Goal: Check status: Check status

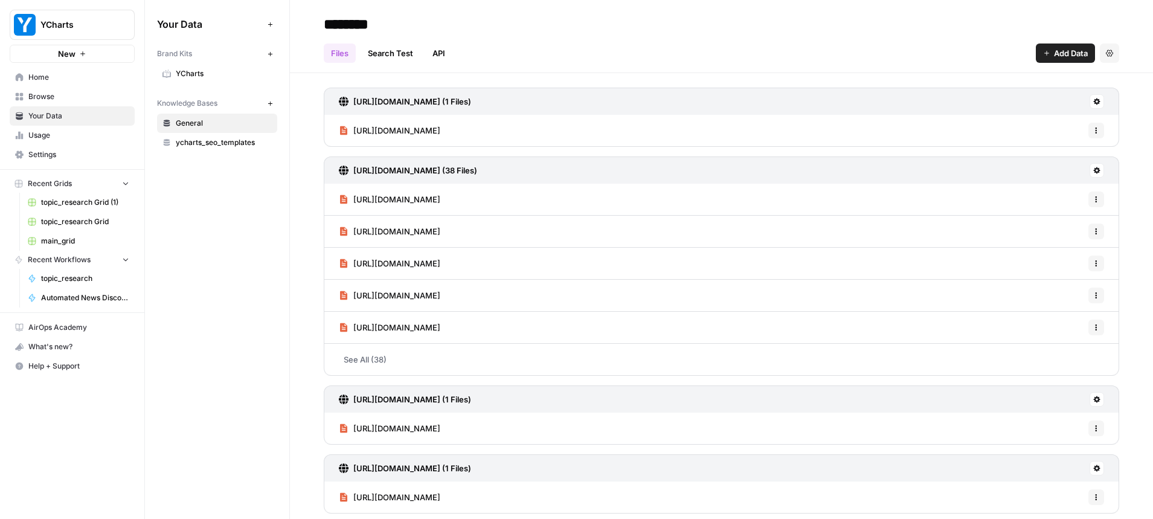
click at [89, 207] on span "topic_research Grid (1)" at bounding box center [85, 202] width 88 height 11
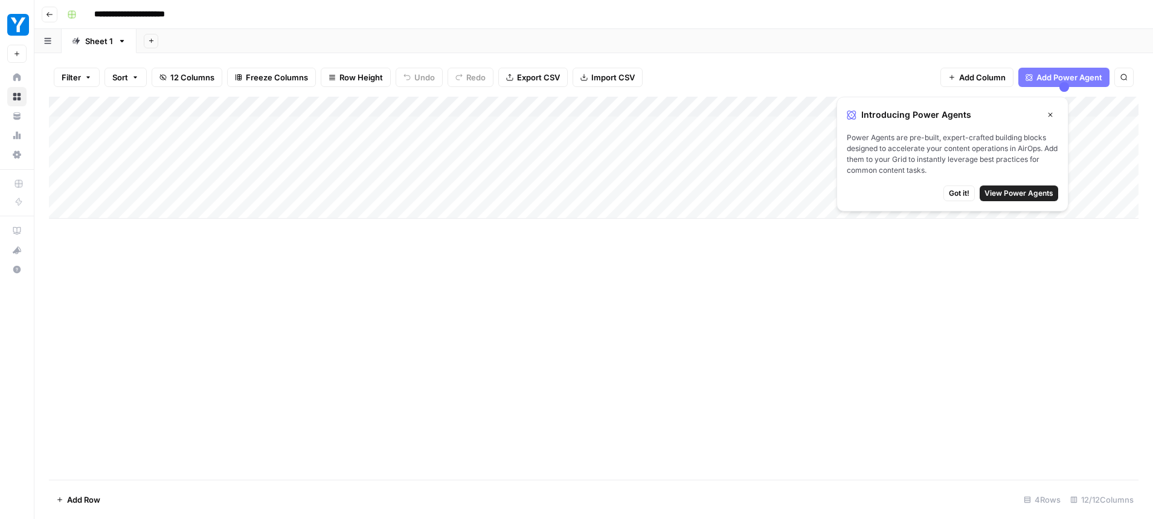
scroll to position [0, 10]
click at [1052, 114] on icon "button" at bounding box center [1049, 114] width 7 height 7
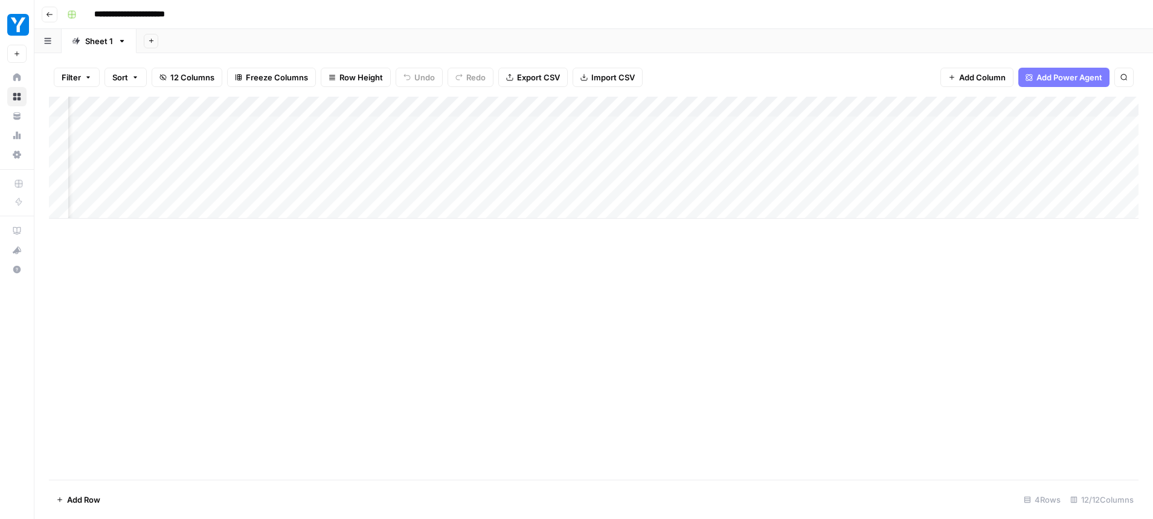
scroll to position [0, 0]
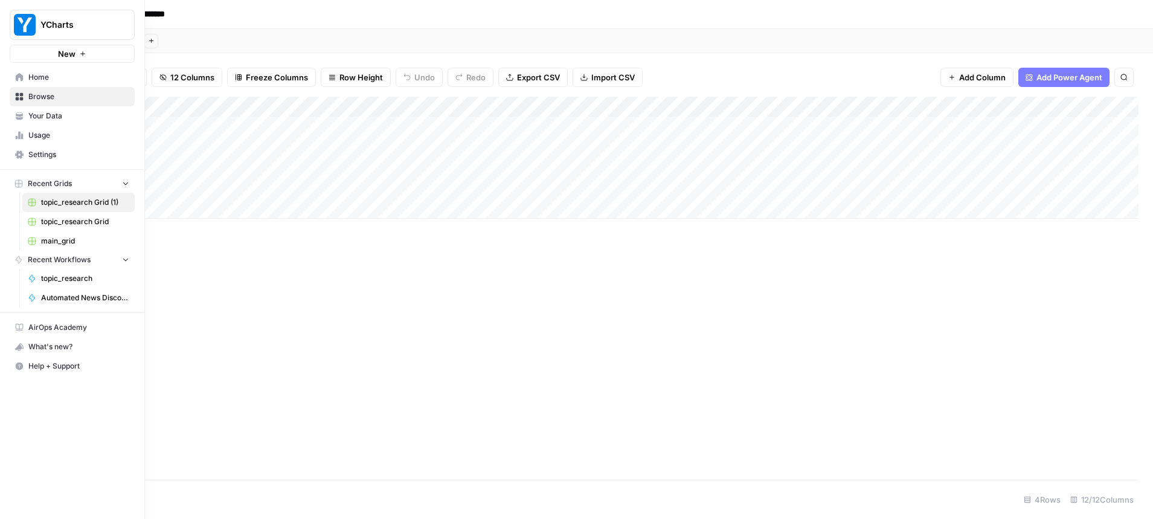
click at [74, 277] on span "topic_research" at bounding box center [85, 278] width 88 height 11
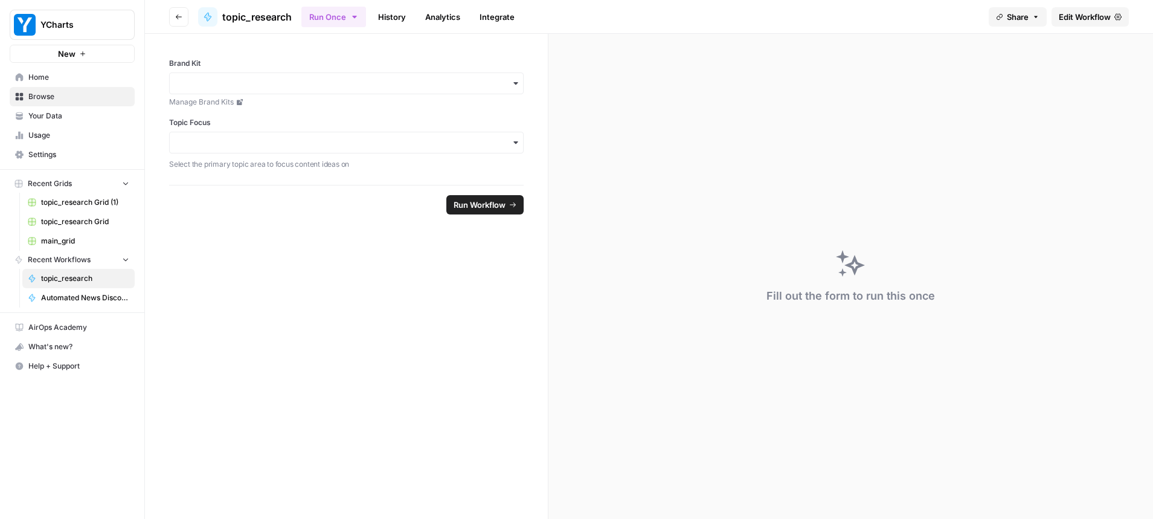
click at [383, 15] on link "History" at bounding box center [392, 16] width 42 height 19
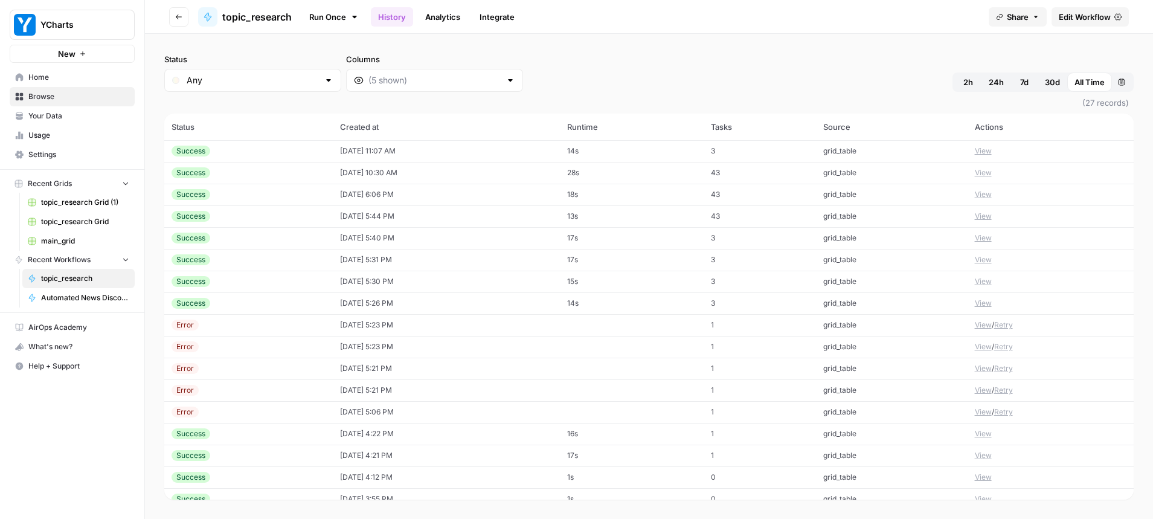
click at [500, 149] on td "[DATE] 11:07 AM" at bounding box center [447, 151] width 228 height 22
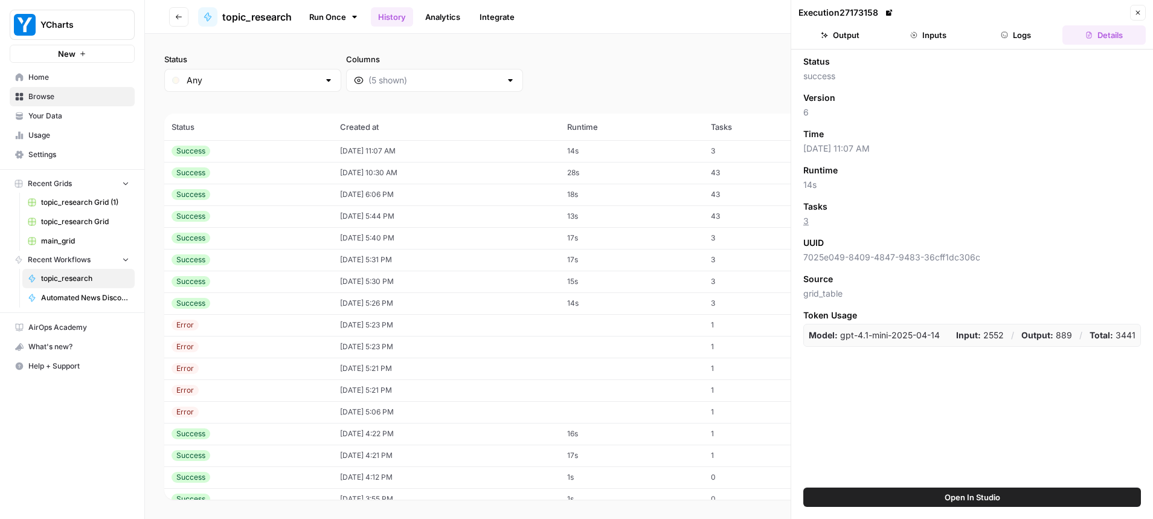
drag, startPoint x: 1135, startPoint y: 10, endPoint x: 1118, endPoint y: 16, distance: 18.5
click at [1134, 11] on icon "button" at bounding box center [1137, 12] width 7 height 7
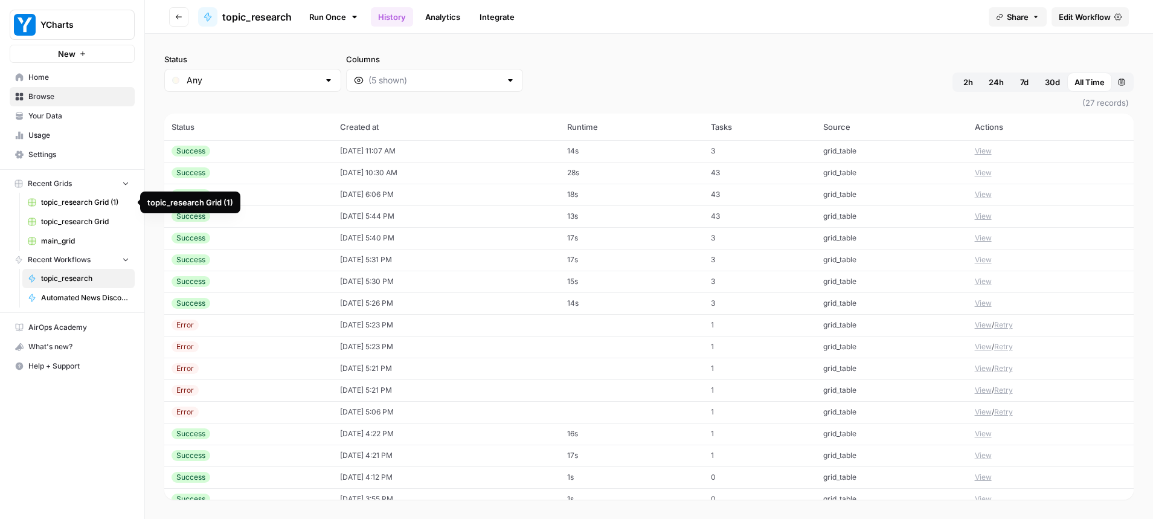
click at [89, 204] on span "topic_research Grid (1)" at bounding box center [85, 202] width 88 height 11
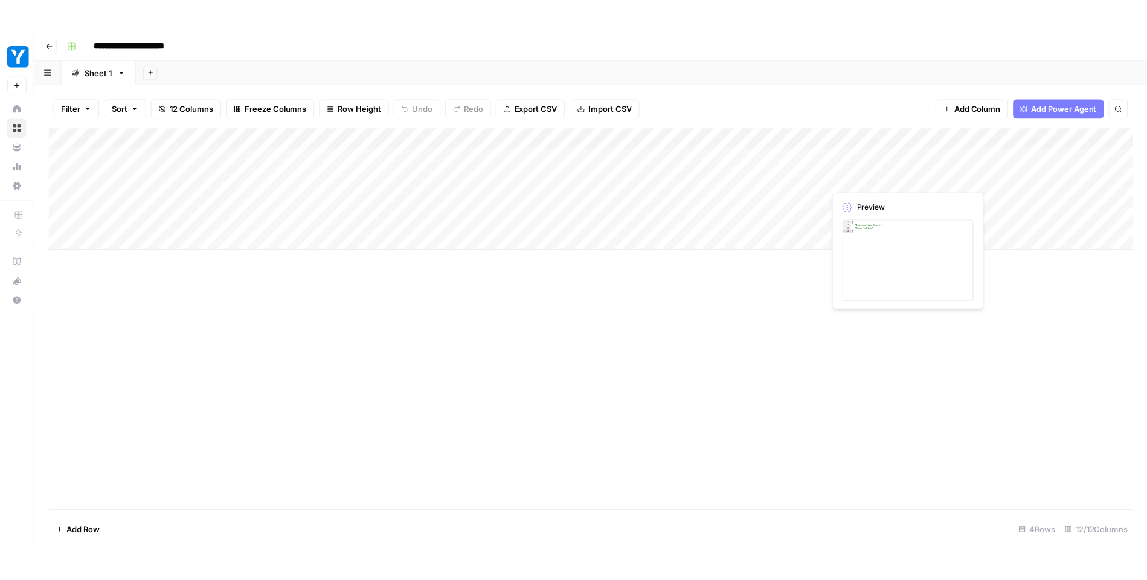
scroll to position [0, 302]
